Goal: Task Accomplishment & Management: Manage account settings

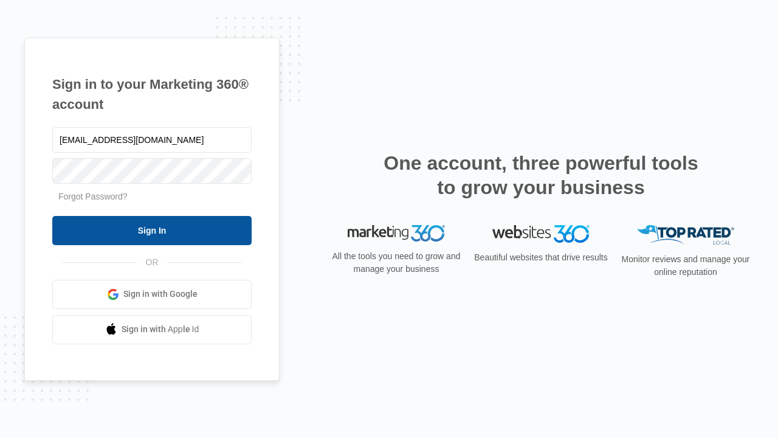
click at [152, 230] on input "Sign In" at bounding box center [151, 230] width 199 height 29
